Goal: Use online tool/utility: Utilize a website feature to perform a specific function

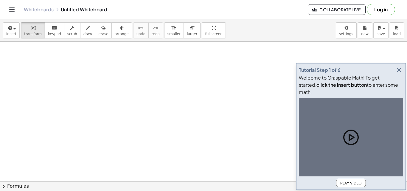
click at [400, 74] on icon "button" at bounding box center [398, 69] width 7 height 7
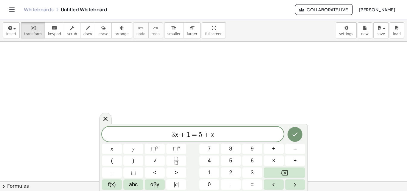
click at [230, 133] on span "3 x + 1 = 5 + x ​" at bounding box center [193, 134] width 182 height 8
click at [295, 177] on button "Backspace" at bounding box center [283, 172] width 41 height 10
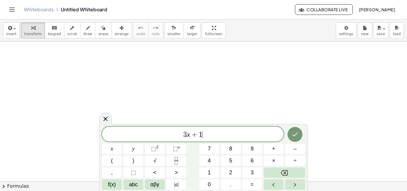
click at [295, 177] on button "Backspace" at bounding box center [283, 172] width 41 height 10
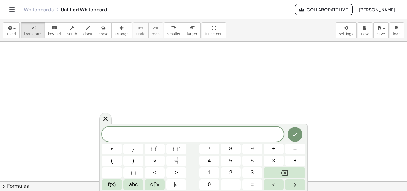
click at [154, 185] on span "αβγ" at bounding box center [154, 184] width 9 height 8
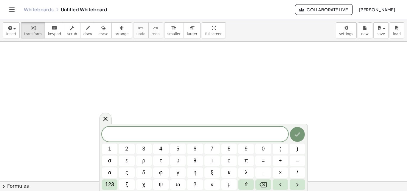
click at [243, 159] on button "π" at bounding box center [245, 160] width 15 height 10
click at [116, 185] on button "123" at bounding box center [109, 184] width 15 height 10
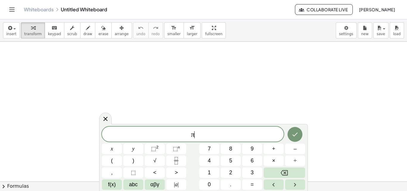
click at [120, 161] on button "(" at bounding box center [112, 160] width 20 height 10
click at [229, 160] on span "5" at bounding box center [230, 161] width 3 height 8
click at [136, 162] on button ")" at bounding box center [133, 160] width 20 height 10
click at [164, 152] on button "⬚ 2" at bounding box center [155, 148] width 20 height 10
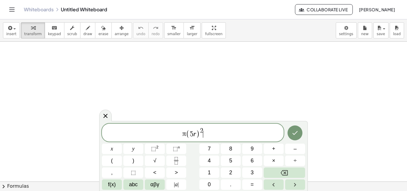
click at [298, 132] on icon "Done" at bounding box center [294, 132] width 7 height 7
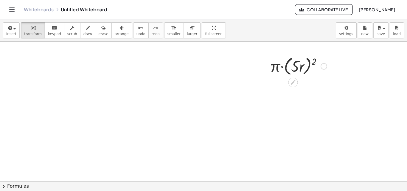
click at [290, 69] on div at bounding box center [297, 65] width 63 height 23
drag, startPoint x: 277, startPoint y: 66, endPoint x: 292, endPoint y: 68, distance: 14.4
click at [292, 68] on div at bounding box center [297, 65] width 63 height 23
drag, startPoint x: 292, startPoint y: 66, endPoint x: 306, endPoint y: 74, distance: 16.5
click at [296, 75] on div at bounding box center [297, 65] width 63 height 23
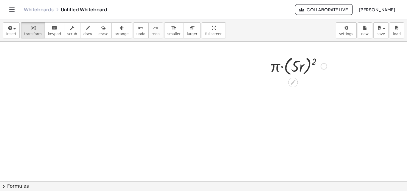
click at [277, 67] on div at bounding box center [297, 65] width 63 height 23
click at [282, 64] on div at bounding box center [297, 65] width 63 height 23
click at [282, 68] on div at bounding box center [297, 65] width 63 height 23
drag, startPoint x: 293, startPoint y: 67, endPoint x: 273, endPoint y: 68, distance: 20.0
click at [273, 68] on div at bounding box center [297, 65] width 63 height 23
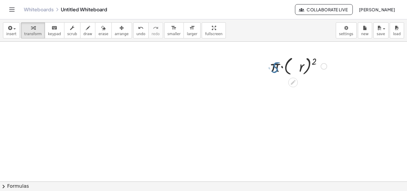
click at [273, 68] on div at bounding box center [297, 65] width 63 height 23
drag, startPoint x: 300, startPoint y: 64, endPoint x: 305, endPoint y: 82, distance: 18.8
drag, startPoint x: 313, startPoint y: 60, endPoint x: 295, endPoint y: 66, distance: 18.6
click at [295, 66] on div at bounding box center [297, 65] width 63 height 23
click at [295, 88] on div at bounding box center [297, 87] width 63 height 20
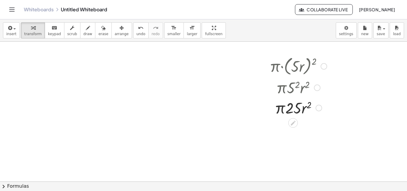
click at [302, 108] on div at bounding box center [297, 107] width 63 height 20
click at [304, 109] on div at bounding box center [297, 107] width 63 height 20
click at [286, 110] on div at bounding box center [297, 107] width 63 height 20
click at [280, 109] on div at bounding box center [297, 107] width 63 height 20
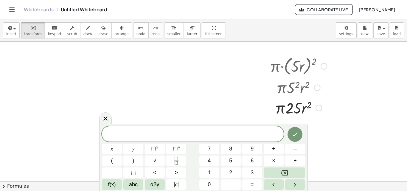
click at [295, 74] on div at bounding box center [297, 65] width 63 height 23
click at [299, 65] on div at bounding box center [297, 65] width 63 height 23
click at [323, 65] on div at bounding box center [323, 66] width 7 height 7
click at [346, 57] on span "Go back to this line" at bounding box center [353, 57] width 35 height 5
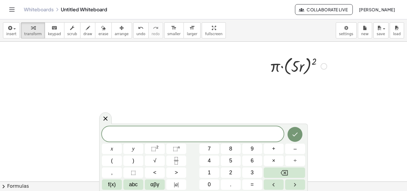
click at [104, 117] on icon at bounding box center [105, 118] width 7 height 7
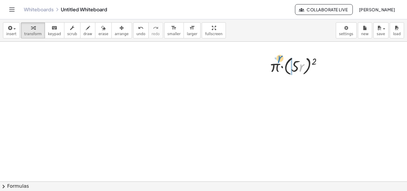
drag, startPoint x: 301, startPoint y: 68, endPoint x: 304, endPoint y: 59, distance: 9.5
click at [295, 59] on div at bounding box center [297, 65] width 63 height 23
drag, startPoint x: 324, startPoint y: 66, endPoint x: 48, endPoint y: 63, distance: 276.3
click at [320, 66] on div "Go back to this line Copy line as LaTeX Copy derivation as LaTeX" at bounding box center [323, 66] width 7 height 7
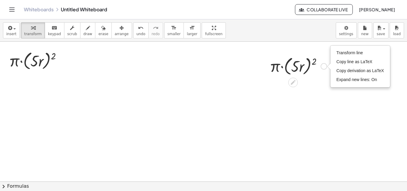
click at [360, 54] on span "Transform line" at bounding box center [349, 52] width 26 height 5
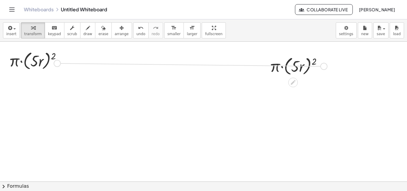
drag, startPoint x: 324, startPoint y: 65, endPoint x: 58, endPoint y: 62, distance: 266.7
click at [46, 58] on div at bounding box center [37, 60] width 63 height 23
drag, startPoint x: 63, startPoint y: 60, endPoint x: 327, endPoint y: 60, distance: 263.4
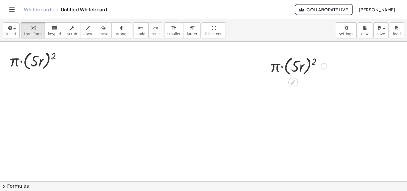
click at [327, 60] on div at bounding box center [297, 65] width 63 height 23
drag, startPoint x: 322, startPoint y: 65, endPoint x: 51, endPoint y: 57, distance: 271.0
click at [51, 57] on div at bounding box center [37, 60] width 63 height 23
drag, startPoint x: 62, startPoint y: 61, endPoint x: 322, endPoint y: 66, distance: 260.2
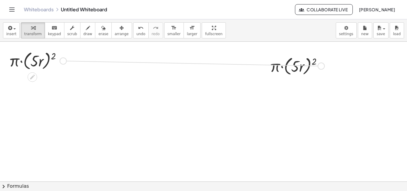
click at [301, 68] on div at bounding box center [297, 65] width 63 height 23
drag, startPoint x: 321, startPoint y: 65, endPoint x: 87, endPoint y: 62, distance: 234.9
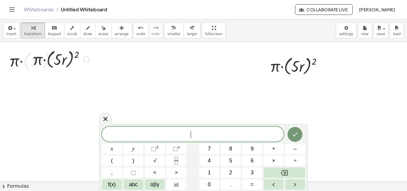
click at [84, 59] on div at bounding box center [86, 59] width 7 height 7
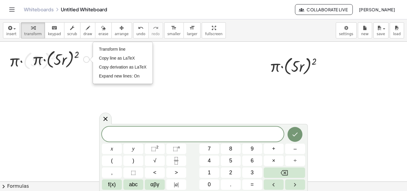
click at [131, 50] on li "Transform line" at bounding box center [122, 49] width 51 height 9
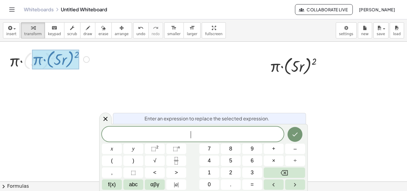
drag, startPoint x: 45, startPoint y: 60, endPoint x: 94, endPoint y: 65, distance: 50.0
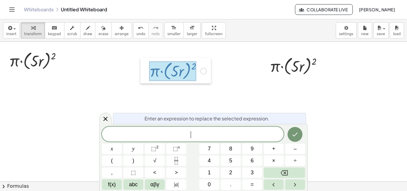
drag, startPoint x: 29, startPoint y: 53, endPoint x: 150, endPoint y: 66, distance: 122.1
click at [149, 66] on div at bounding box center [144, 71] width 9 height 26
click at [103, 121] on icon at bounding box center [105, 118] width 7 height 7
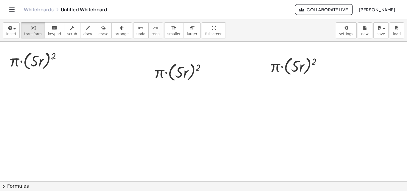
drag, startPoint x: 192, startPoint y: 34, endPoint x: 192, endPoint y: 60, distance: 25.9
click at [192, 60] on div "insert select one: Math Expression Function Text Youtube Video Graphing Geometr…" at bounding box center [203, 104] width 407 height 171
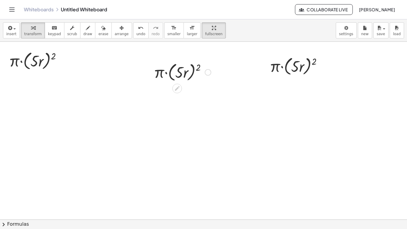
click at [182, 60] on div at bounding box center [182, 71] width 63 height 23
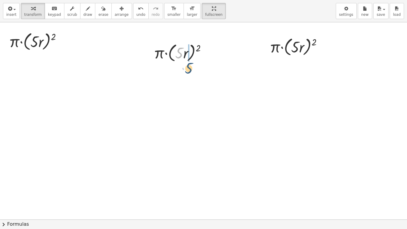
drag, startPoint x: 182, startPoint y: 46, endPoint x: 192, endPoint y: 62, distance: 18.1
click at [192, 62] on div at bounding box center [182, 52] width 63 height 23
drag, startPoint x: 185, startPoint y: 74, endPoint x: 40, endPoint y: 41, distance: 148.9
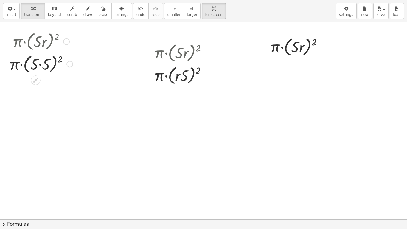
click at [40, 64] on div at bounding box center [41, 63] width 70 height 23
drag, startPoint x: 38, startPoint y: 87, endPoint x: 176, endPoint y: 79, distance: 137.4
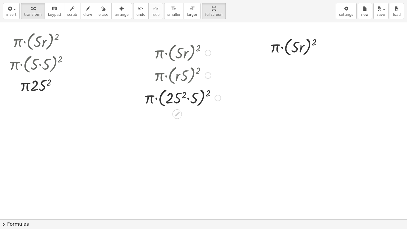
click at [189, 98] on div at bounding box center [182, 97] width 83 height 23
click at [188, 98] on div at bounding box center [182, 97] width 83 height 23
drag, startPoint x: 192, startPoint y: 101, endPoint x: 160, endPoint y: 104, distance: 32.3
click at [160, 104] on div at bounding box center [182, 97] width 83 height 23
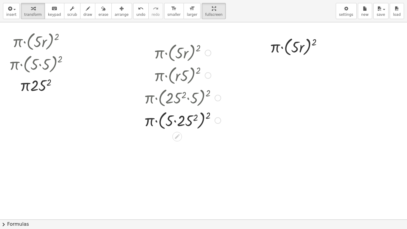
click at [176, 120] on div at bounding box center [182, 120] width 83 height 23
drag, startPoint x: 206, startPoint y: 115, endPoint x: 167, endPoint y: 123, distance: 39.6
click at [167, 123] on div at bounding box center [182, 120] width 83 height 23
click at [171, 143] on div at bounding box center [182, 141] width 83 height 20
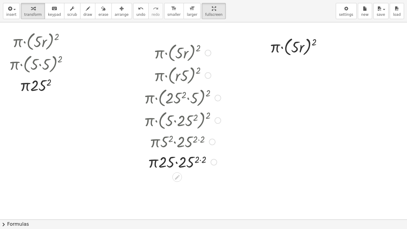
click at [199, 160] on div at bounding box center [182, 161] width 83 height 20
click at [201, 158] on div at bounding box center [182, 161] width 83 height 20
click at [184, 180] on div at bounding box center [182, 181] width 83 height 20
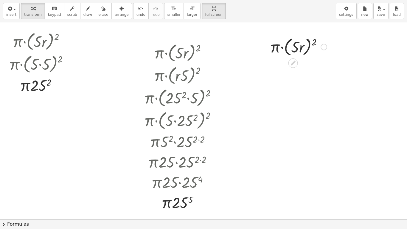
click at [294, 45] on div at bounding box center [297, 46] width 63 height 23
drag, startPoint x: 302, startPoint y: 48, endPoint x: 24, endPoint y: 90, distance: 281.0
click at [28, 107] on div at bounding box center [41, 105] width 70 height 20
drag, startPoint x: 291, startPoint y: 47, endPoint x: 67, endPoint y: 103, distance: 230.7
click at [67, 103] on div "· 5 · r · π · ( · 5 · r ) 2 Transform line Copy line as LaTeX Copy derivation a…" at bounding box center [203, 219] width 407 height 394
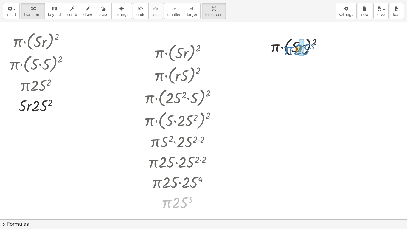
drag, startPoint x: 174, startPoint y: 204, endPoint x: 295, endPoint y: 53, distance: 194.2
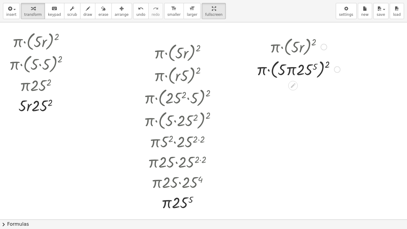
click at [287, 70] on div at bounding box center [298, 69] width 90 height 23
click at [305, 72] on div at bounding box center [298, 69] width 90 height 23
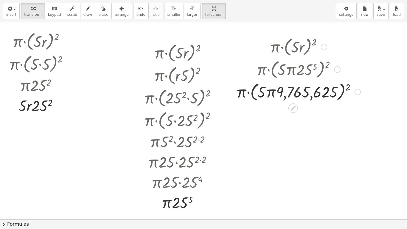
click at [285, 95] on div at bounding box center [298, 91] width 130 height 23
click at [260, 92] on div at bounding box center [298, 91] width 130 height 23
click at [272, 96] on div at bounding box center [298, 91] width 130 height 23
drag, startPoint x: 346, startPoint y: 90, endPoint x: 330, endPoint y: 96, distance: 17.9
click at [330, 96] on div at bounding box center [298, 91] width 130 height 23
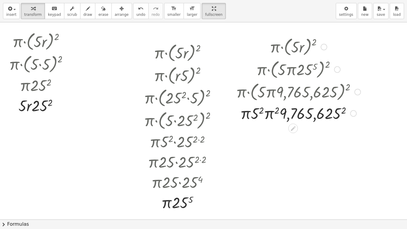
click at [257, 114] on div at bounding box center [298, 113] width 130 height 20
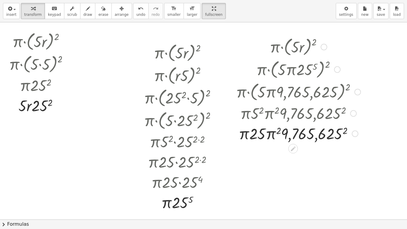
click at [274, 132] on div at bounding box center [298, 133] width 130 height 20
click at [307, 133] on div at bounding box center [298, 133] width 130 height 20
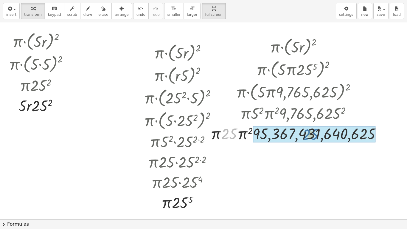
drag, startPoint x: 244, startPoint y: 137, endPoint x: 315, endPoint y: 138, distance: 70.9
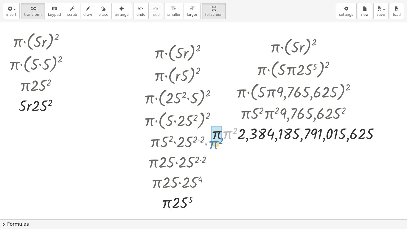
drag, startPoint x: 224, startPoint y: 137, endPoint x: 211, endPoint y: 146, distance: 15.9
click at [211, 146] on div "· π · ( · 5 · r ) 2 · π · ( · 5 · π · 25 5 ) 2 · π · ( · 5 · π · 9,765,625 ) 2 …" at bounding box center [203, 219] width 407 height 394
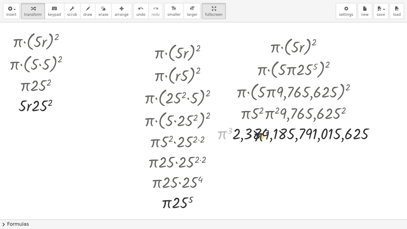
drag, startPoint x: 222, startPoint y: 136, endPoint x: 272, endPoint y: 136, distance: 50.3
click at [272, 136] on div at bounding box center [297, 133] width 169 height 20
drag, startPoint x: 208, startPoint y: 133, endPoint x: 189, endPoint y: 116, distance: 25.3
drag, startPoint x: 192, startPoint y: 11, endPoint x: 192, endPoint y: -15, distance: 25.9
click at [192, 0] on html "Graspable Math Activities Whiteboards Classes Account v1.28.3 | Privacy policy …" at bounding box center [203, 114] width 407 height 229
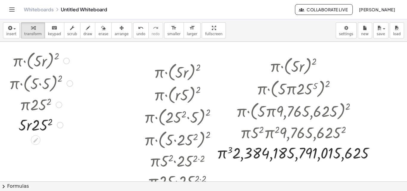
click at [66, 60] on div at bounding box center [66, 61] width 7 height 7
click at [115, 48] on li "Go back to this line" at bounding box center [102, 52] width 51 height 9
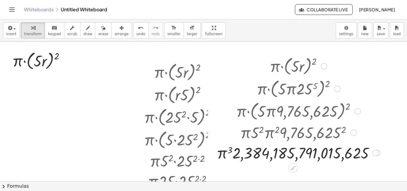
click at [207, 72] on div at bounding box center [211, 108] width 9 height 111
click at [207, 73] on div at bounding box center [211, 108] width 9 height 111
click at [205, 73] on div at bounding box center [208, 72] width 7 height 7
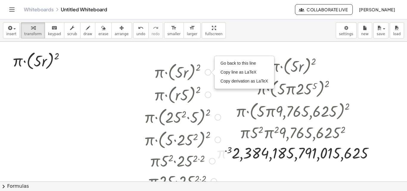
click at [230, 65] on span "Go back to this line" at bounding box center [237, 63] width 35 height 5
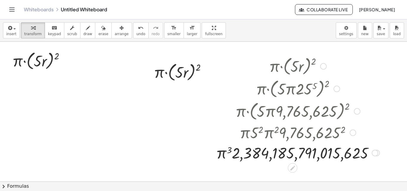
click at [322, 67] on div at bounding box center [323, 66] width 7 height 7
click at [339, 58] on span "Go back to this line" at bounding box center [353, 57] width 35 height 5
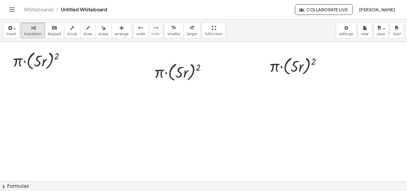
click at [220, 97] on div at bounding box center [203, 181] width 407 height 279
